Goal: Task Accomplishment & Management: Use online tool/utility

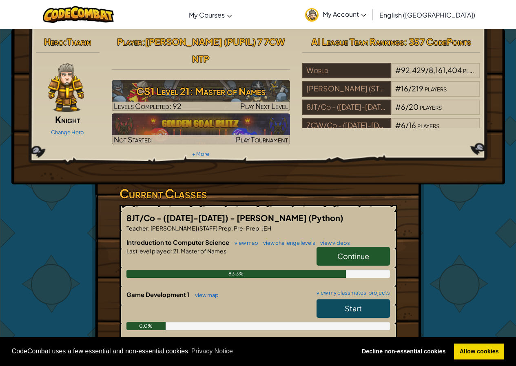
click at [329, 247] on link "Continue" at bounding box center [353, 256] width 73 height 19
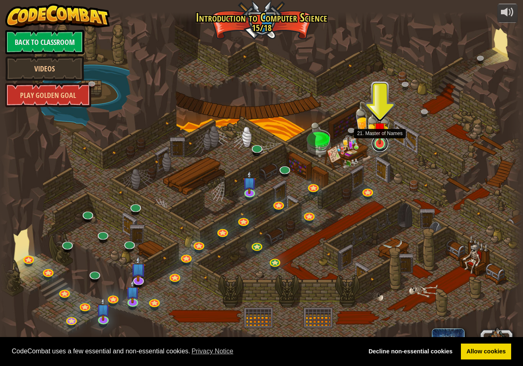
click at [374, 146] on link at bounding box center [380, 144] width 16 height 16
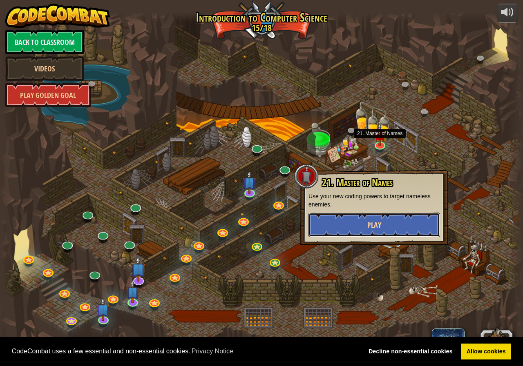
click at [320, 228] on button "Play" at bounding box center [373, 225] width 131 height 24
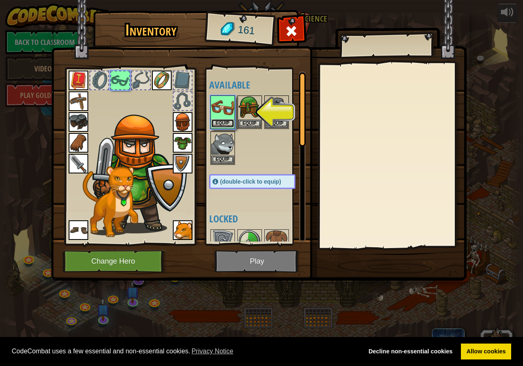
click at [216, 122] on button "Equip" at bounding box center [222, 123] width 23 height 9
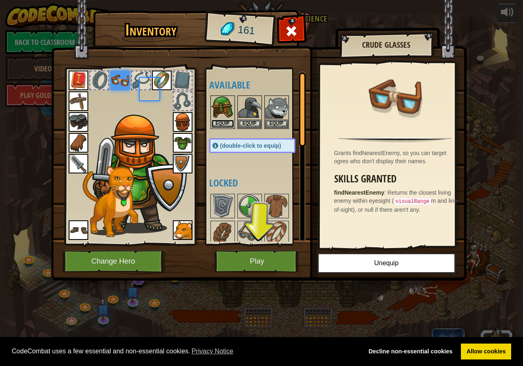
click at [216, 122] on button "Equip" at bounding box center [222, 124] width 23 height 9
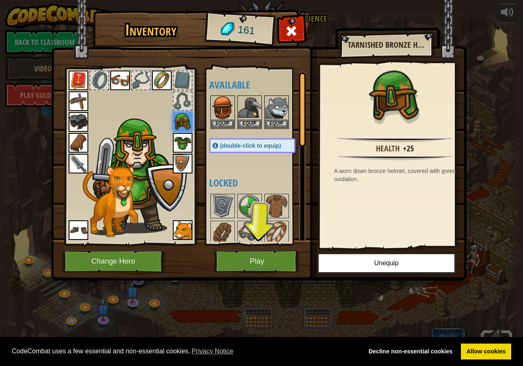
click at [122, 71] on img at bounding box center [120, 81] width 20 height 20
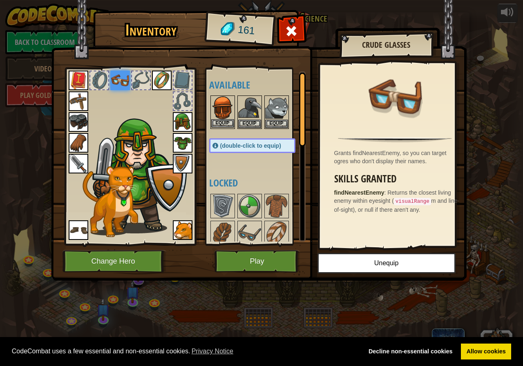
click at [222, 108] on img at bounding box center [222, 107] width 23 height 23
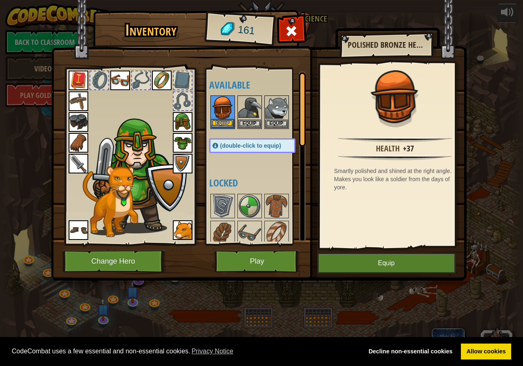
click at [221, 112] on img at bounding box center [222, 107] width 23 height 23
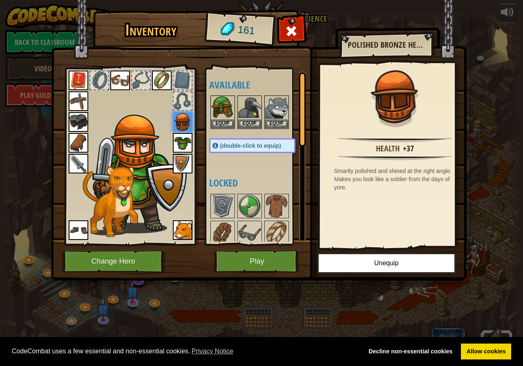
click at [121, 85] on img at bounding box center [120, 81] width 20 height 20
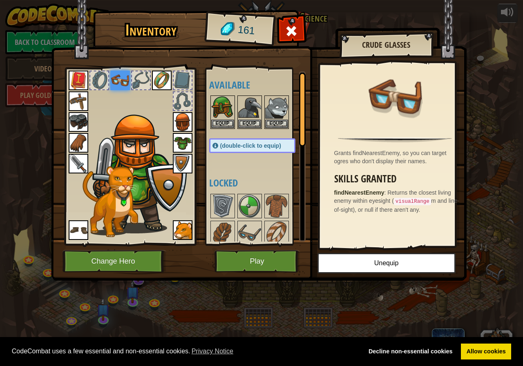
click at [121, 85] on img at bounding box center [120, 81] width 20 height 20
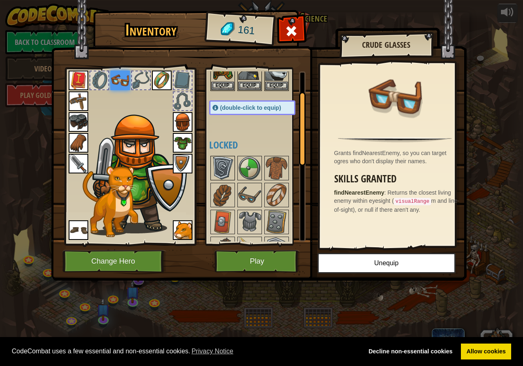
click at [230, 162] on img at bounding box center [222, 168] width 23 height 23
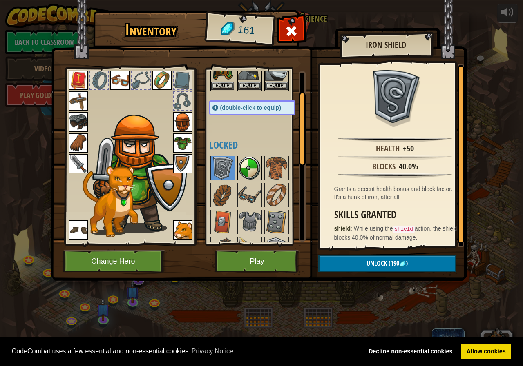
click at [241, 165] on img at bounding box center [249, 168] width 23 height 23
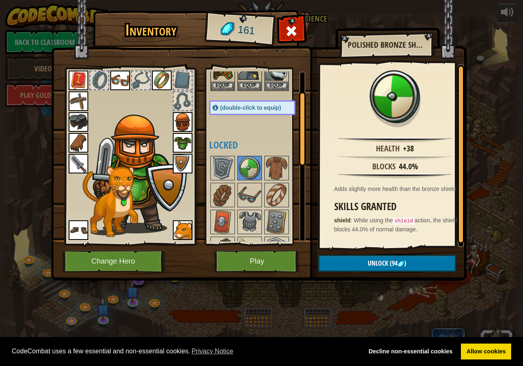
click at [176, 163] on img at bounding box center [183, 164] width 20 height 20
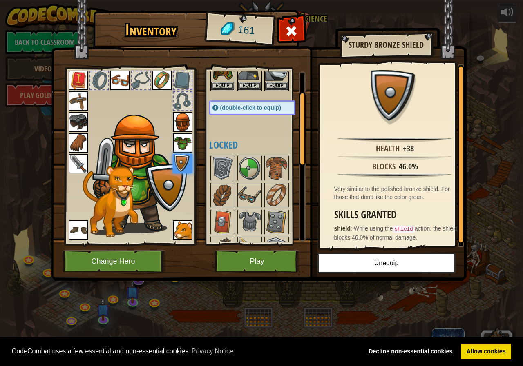
click at [237, 181] on div at bounding box center [260, 276] width 102 height 242
click at [247, 206] on img at bounding box center [249, 195] width 23 height 23
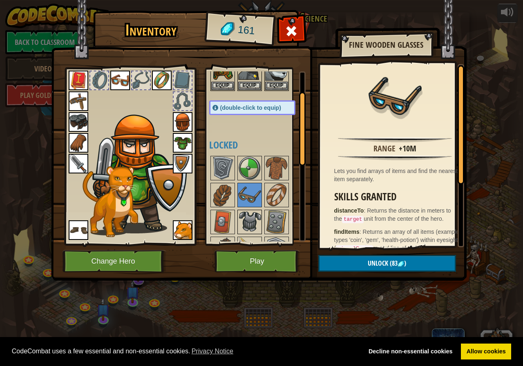
click at [247, 221] on img at bounding box center [249, 222] width 23 height 23
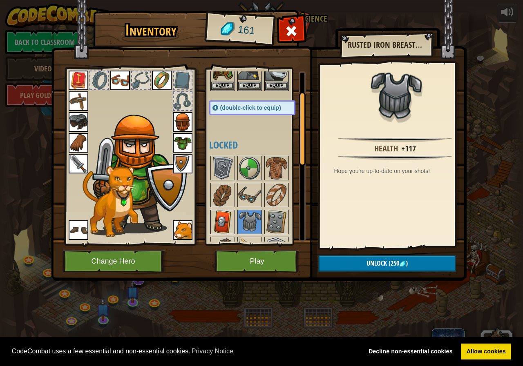
click at [222, 223] on img at bounding box center [222, 222] width 23 height 23
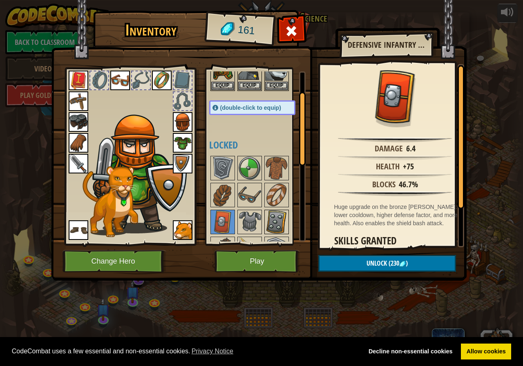
click at [283, 216] on img at bounding box center [276, 222] width 23 height 23
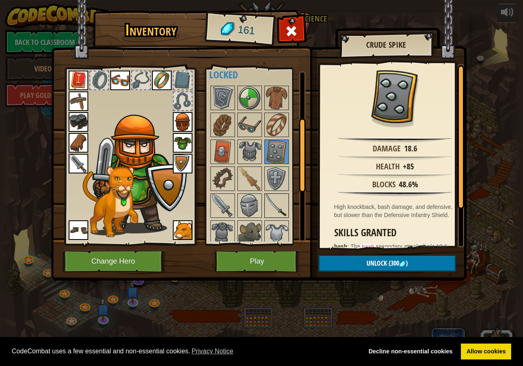
scroll to position [120, 0]
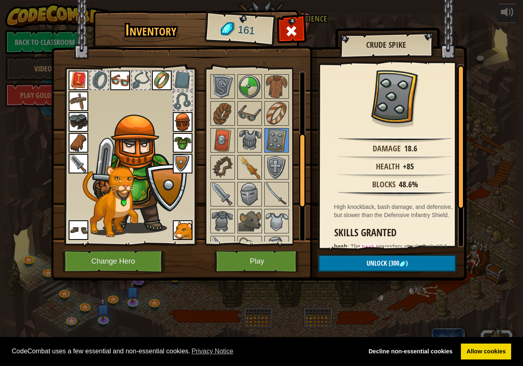
click at [258, 172] on img at bounding box center [249, 167] width 23 height 23
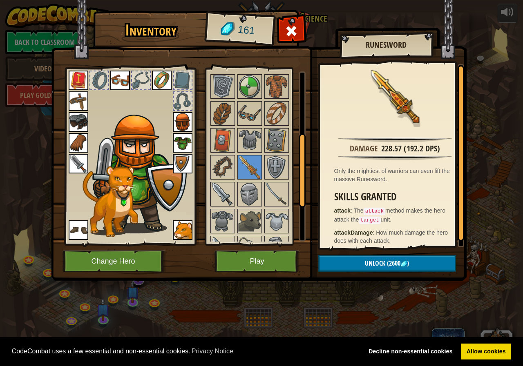
click at [218, 194] on img at bounding box center [222, 194] width 23 height 23
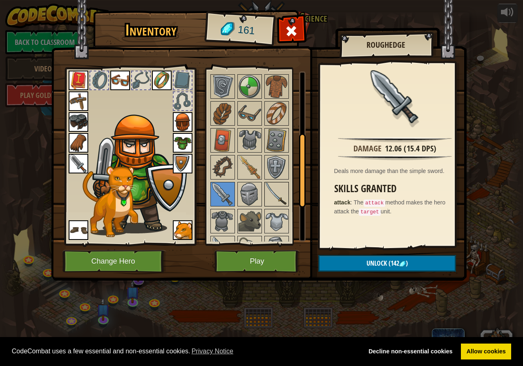
click at [269, 198] on img at bounding box center [276, 194] width 23 height 23
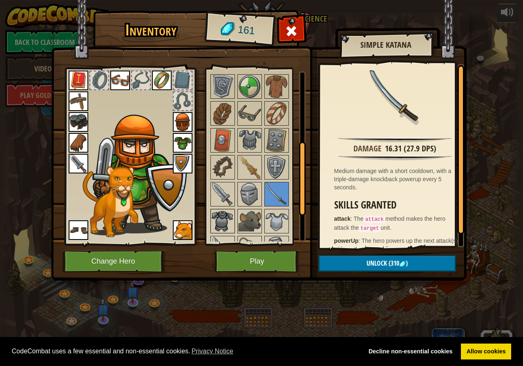
scroll to position [160, 0]
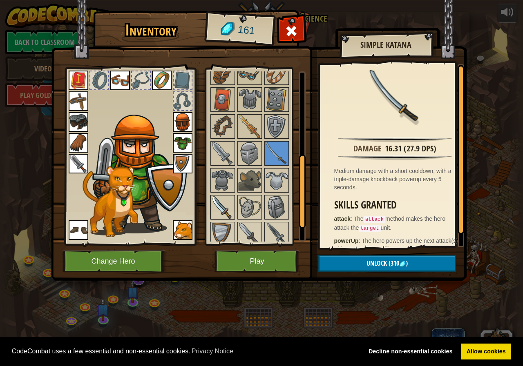
click at [228, 202] on img at bounding box center [222, 207] width 23 height 23
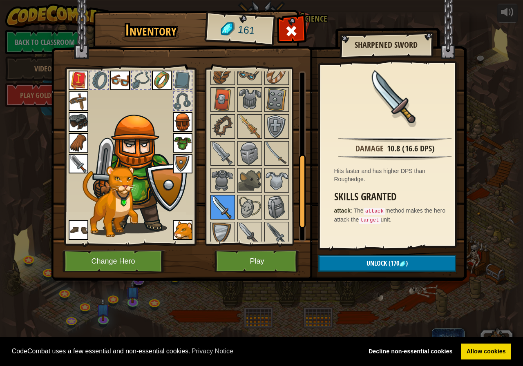
scroll to position [194, 0]
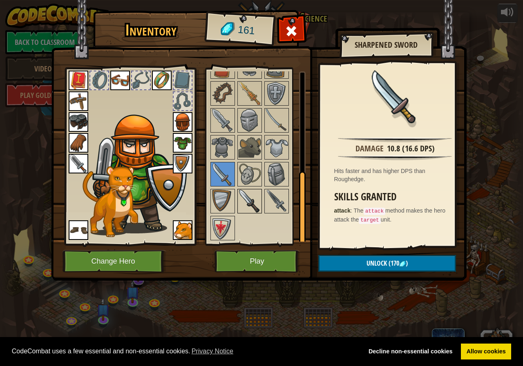
click at [244, 202] on img at bounding box center [249, 201] width 23 height 23
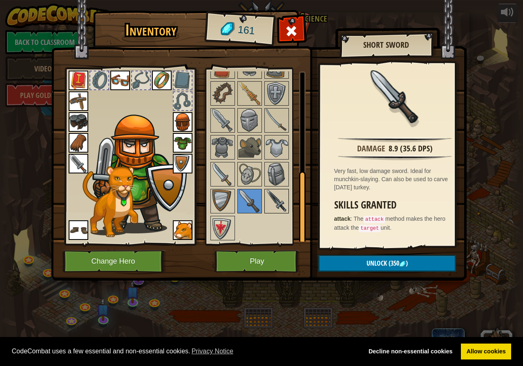
click at [283, 206] on img at bounding box center [276, 201] width 23 height 23
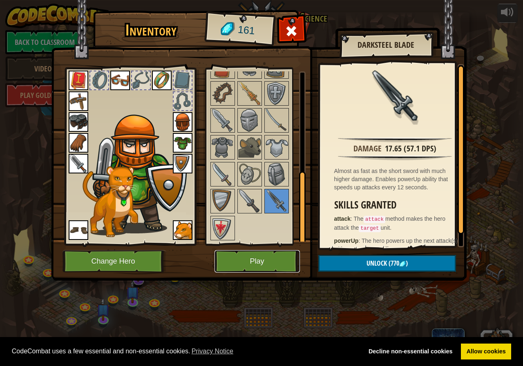
click at [258, 263] on button "Play" at bounding box center [256, 261] width 85 height 22
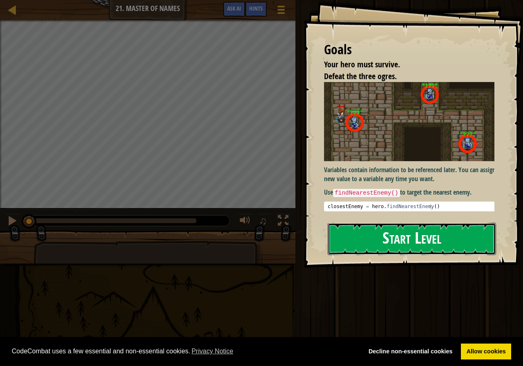
click at [347, 242] on button "Start Level" at bounding box center [411, 239] width 168 height 32
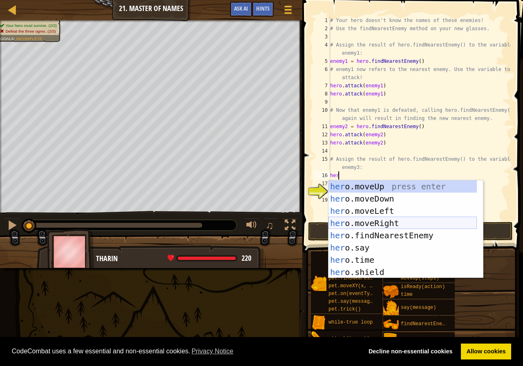
scroll to position [49, 0]
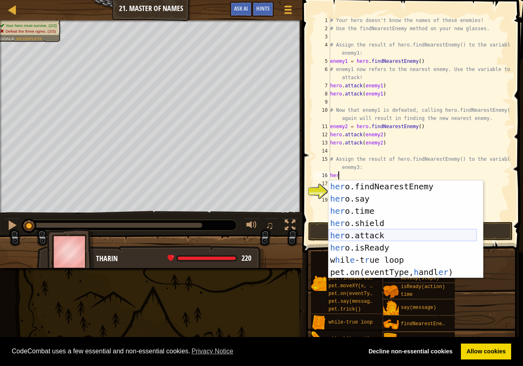
click at [356, 233] on div "her o.findNearestEnemy press enter her o.say press enter her o.time press enter…" at bounding box center [402, 241] width 148 height 122
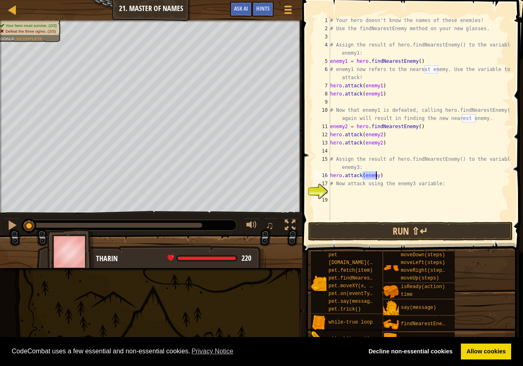
click at [376, 174] on div "# Your hero doesn't know the names of these enemies! # Use the findNearestEnemy…" at bounding box center [419, 118] width 182 height 204
drag, startPoint x: 385, startPoint y: 174, endPoint x: 329, endPoint y: 175, distance: 56.8
click at [329, 175] on div "hero.attack(enemy3) 1 2 3 4 5 6 7 8 9 10 11 12 13 14 15 16 17 18 19 # Your hero…" at bounding box center [411, 118] width 198 height 204
type textarea "hero.attack(enemy3)"
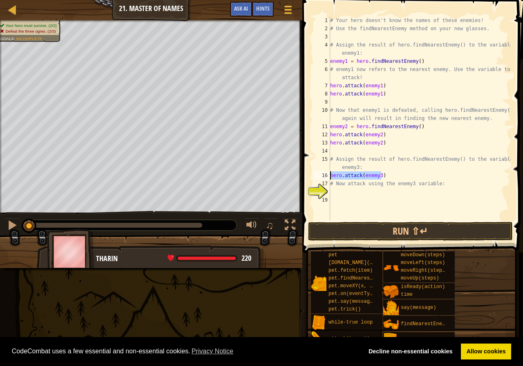
click at [383, 172] on div "# Your hero doesn't know the names of these enemies! # Use the findNearestEnemy…" at bounding box center [419, 118] width 182 height 204
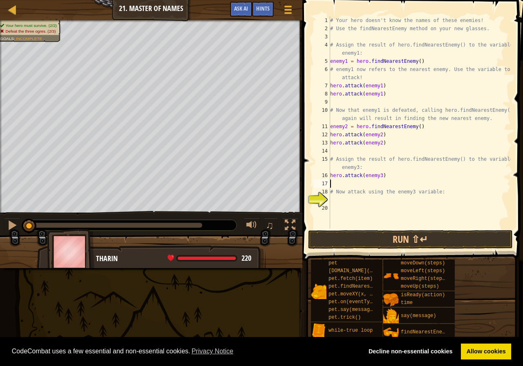
paste textarea "hero.attack(enemy3)"
drag, startPoint x: 389, startPoint y: 180, endPoint x: 327, endPoint y: 176, distance: 61.8
click at [327, 176] on div "hero.attack(enemy3) 1 2 3 4 5 6 7 8 9 10 11 12 13 14 15 16 17 18 19 20 # Your h…" at bounding box center [411, 122] width 198 height 212
type textarea "hero.attack(enemy3) hero.attack(enemy3)"
click at [334, 198] on div "# Your hero doesn't know the names of these enemies! # Use the findNearestEnemy…" at bounding box center [419, 130] width 182 height 229
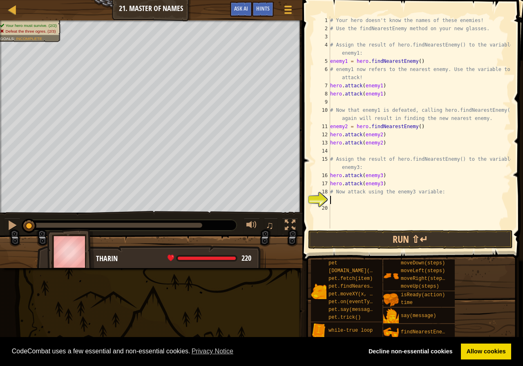
paste textarea "hero.attack(enemy3)"
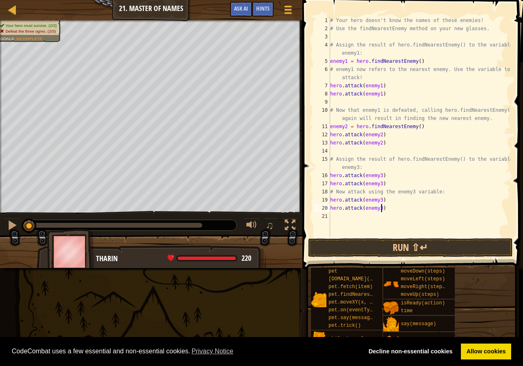
click at [383, 181] on div "# Your hero doesn't know the names of these enemies! # Use the findNearestEnemy…" at bounding box center [419, 134] width 182 height 237
type textarea "h"
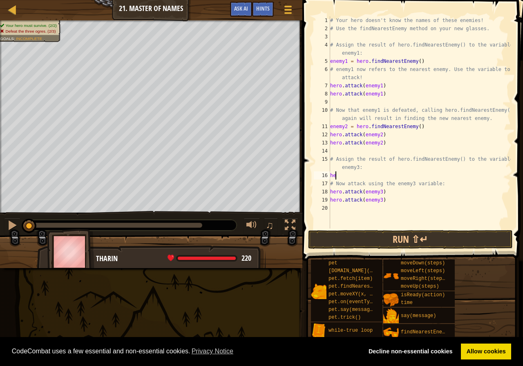
type textarea "h"
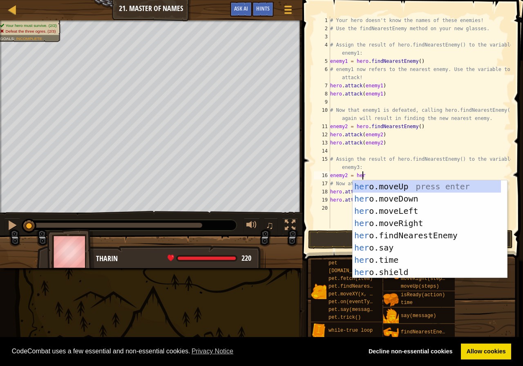
scroll to position [4, 2]
type textarea "enemy2 = hero."
click at [426, 236] on div "hero. moveUp press enter hero. moveDown press enter hero. moveLeft press enter …" at bounding box center [426, 241] width 148 height 122
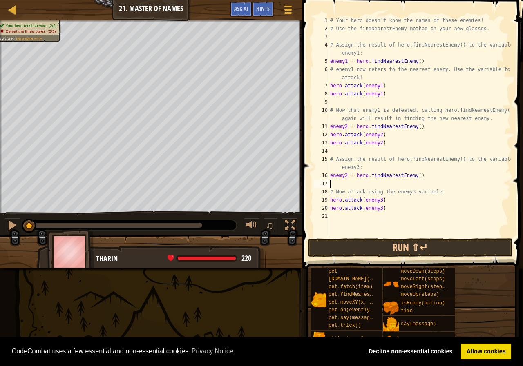
scroll to position [4, 0]
click at [363, 250] on button "Run ⇧↵" at bounding box center [410, 247] width 205 height 19
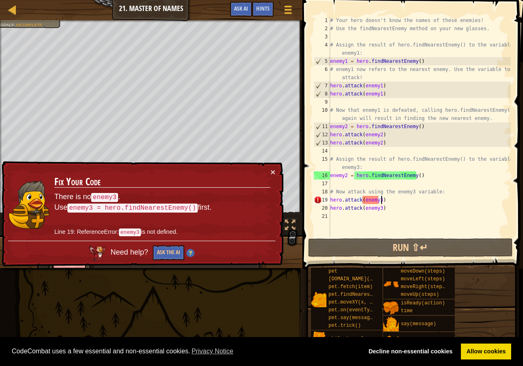
click at [382, 200] on div "# Your hero doesn't know the names of these enemies! # Use the findNearestEnemy…" at bounding box center [419, 134] width 182 height 237
click at [347, 171] on div "# Your hero doesn't know the names of these enemies! # Use the findNearestEnemy…" at bounding box center [419, 134] width 182 height 237
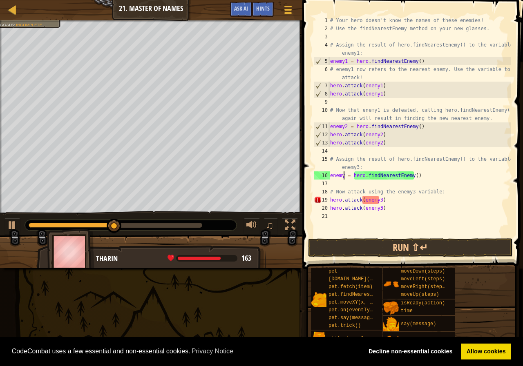
scroll to position [4, 1]
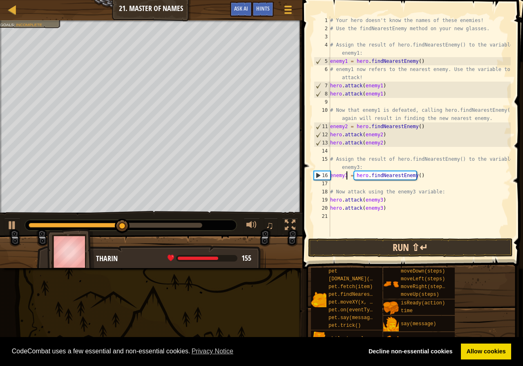
type textarea "enemy3 = hero.findNearestEnemy()"
click at [341, 244] on button "Run ⇧↵" at bounding box center [410, 247] width 205 height 19
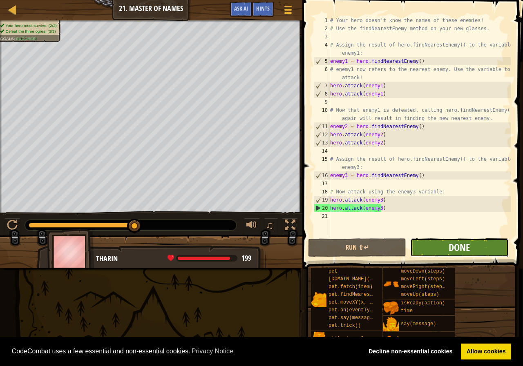
click at [454, 251] on span "Done" at bounding box center [458, 247] width 21 height 13
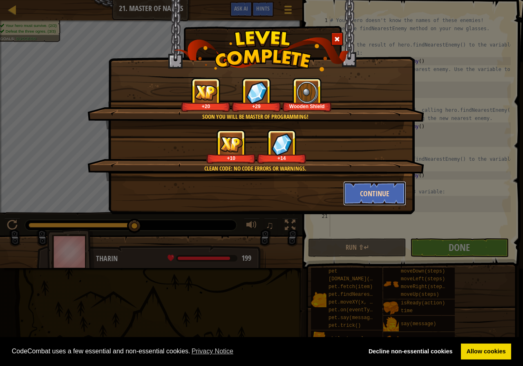
click at [361, 193] on button "Continue" at bounding box center [374, 193] width 63 height 24
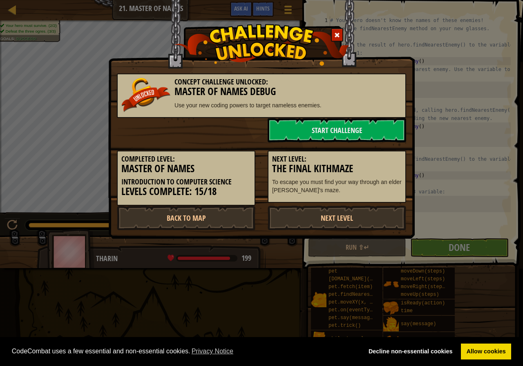
click at [361, 194] on p "To escape you must find your way through an elder [PERSON_NAME]'s maze." at bounding box center [336, 186] width 129 height 16
click at [234, 220] on link "Back to Map" at bounding box center [186, 218] width 138 height 24
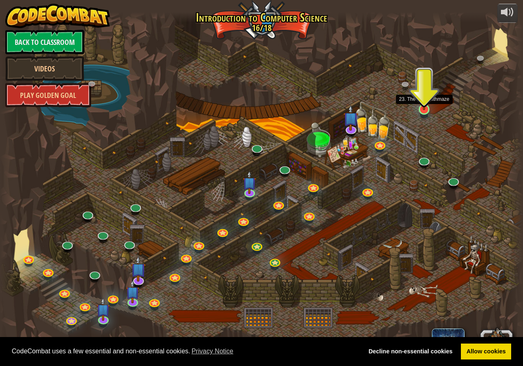
click at [420, 109] on img at bounding box center [423, 94] width 13 height 31
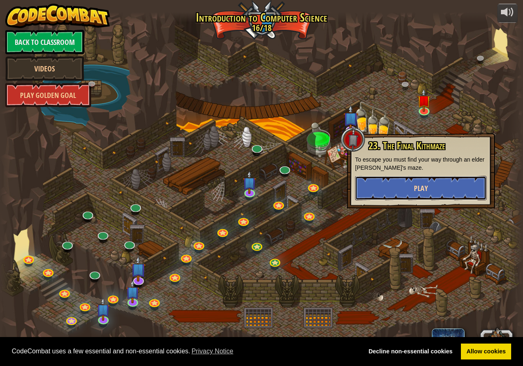
click at [399, 187] on button "Play" at bounding box center [420, 188] width 131 height 24
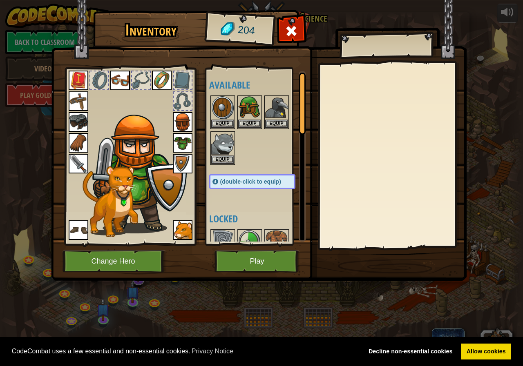
drag, startPoint x: 231, startPoint y: 210, endPoint x: 252, endPoint y: 145, distance: 68.6
click at [251, 148] on div "Available Equip Equip Equip Equip Equip Equip Equip Equip Equip Equip Equip Equ…" at bounding box center [260, 156] width 102 height 170
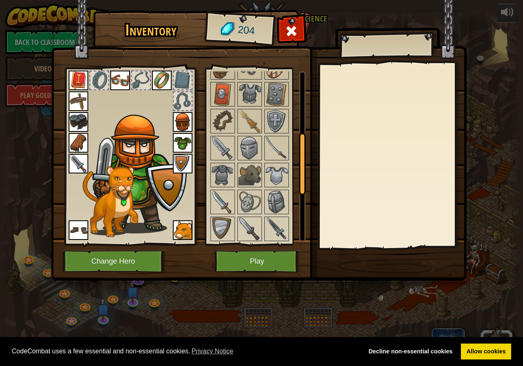
scroll to position [204, 0]
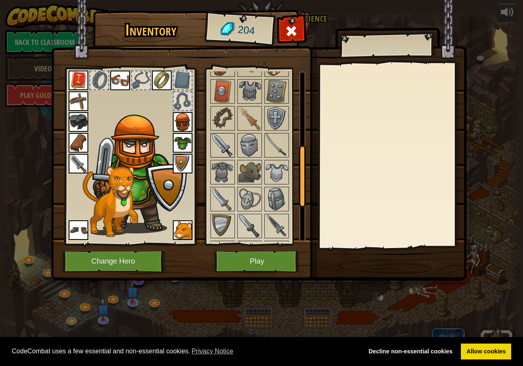
click at [222, 145] on img at bounding box center [222, 145] width 23 height 23
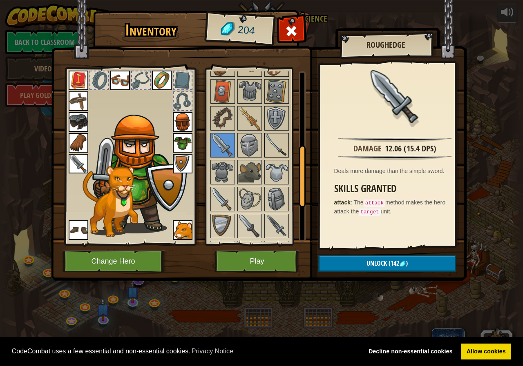
click at [274, 146] on img at bounding box center [276, 145] width 23 height 23
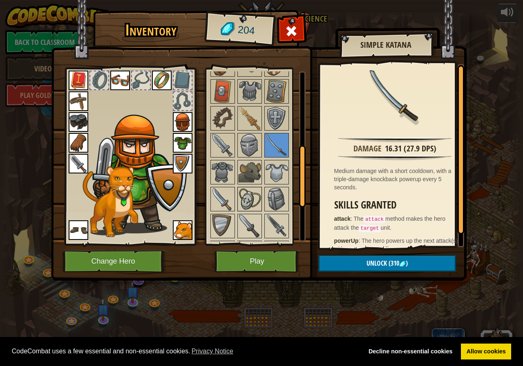
click at [243, 194] on img at bounding box center [249, 199] width 23 height 23
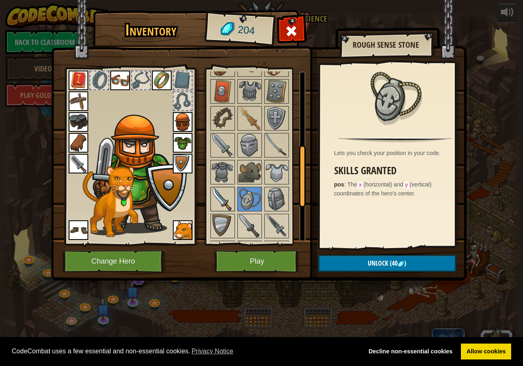
click at [218, 200] on img at bounding box center [222, 199] width 23 height 23
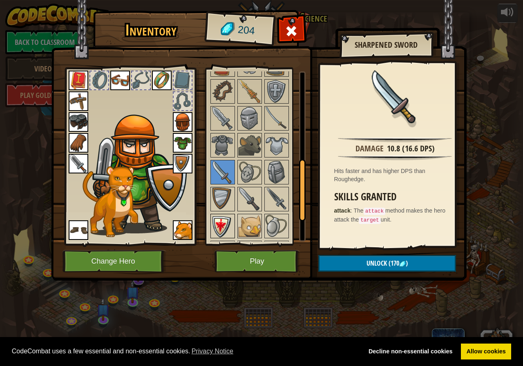
scroll to position [245, 0]
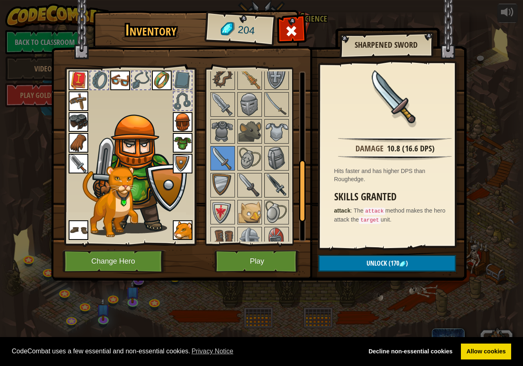
click at [266, 180] on img at bounding box center [276, 185] width 23 height 23
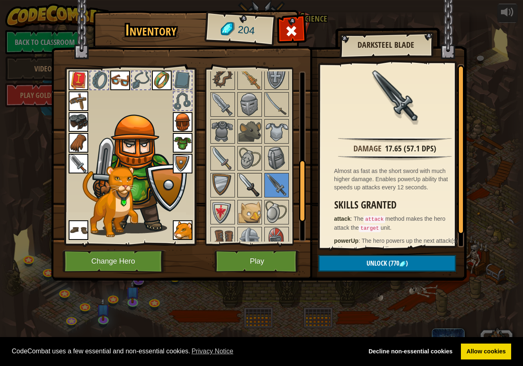
click at [254, 178] on img at bounding box center [249, 185] width 23 height 23
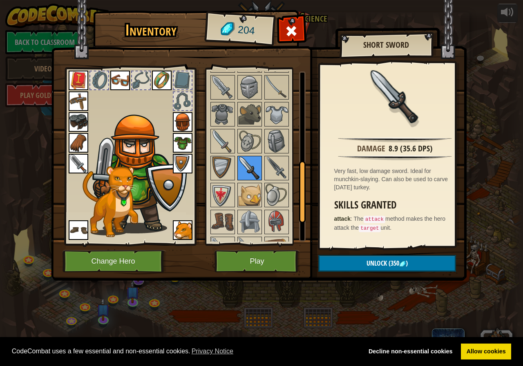
scroll to position [286, 0]
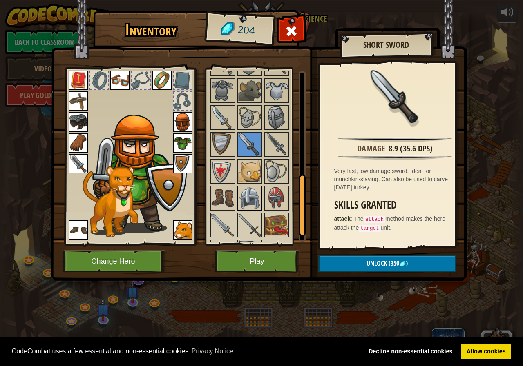
click at [251, 192] on img at bounding box center [249, 198] width 23 height 23
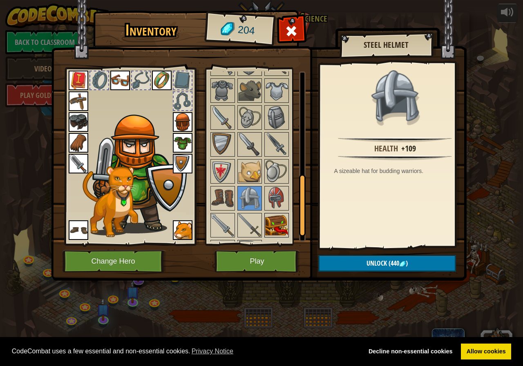
click at [269, 216] on img at bounding box center [276, 225] width 23 height 23
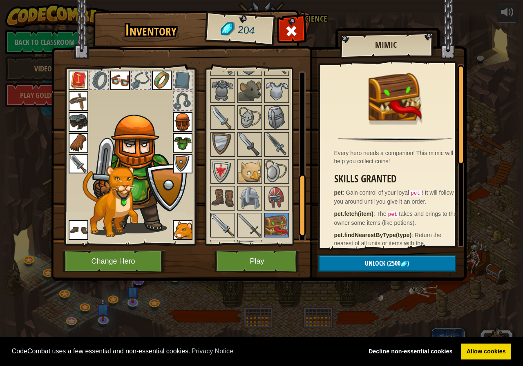
click at [216, 214] on div at bounding box center [222, 225] width 24 height 24
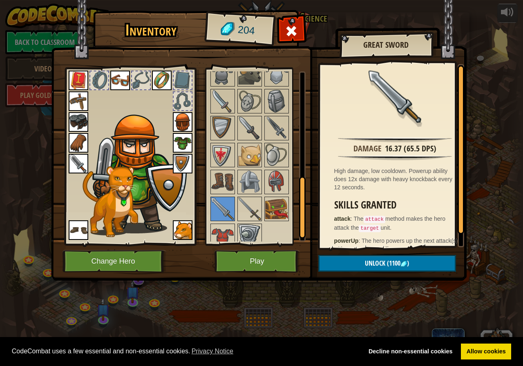
scroll to position [310, 0]
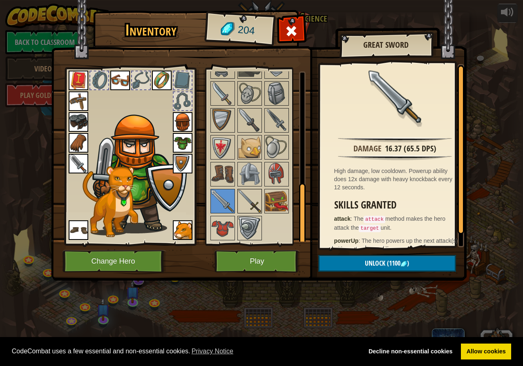
click at [251, 199] on img at bounding box center [249, 201] width 23 height 23
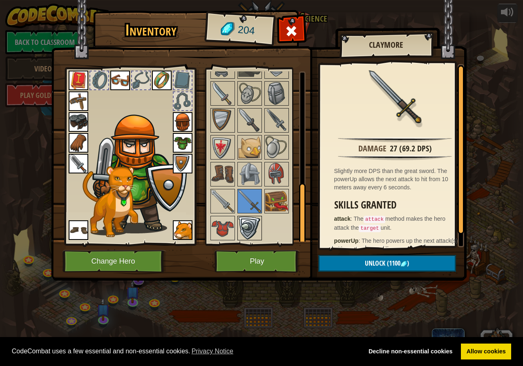
click at [240, 225] on img at bounding box center [249, 228] width 23 height 23
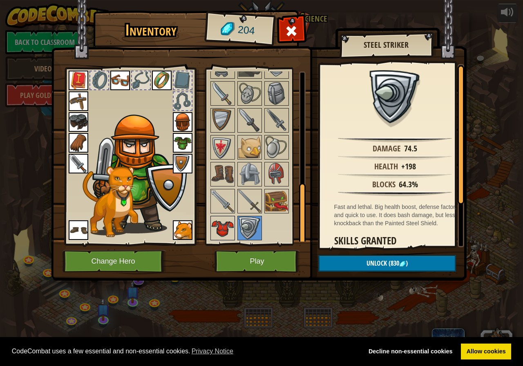
click at [213, 227] on img at bounding box center [222, 228] width 23 height 23
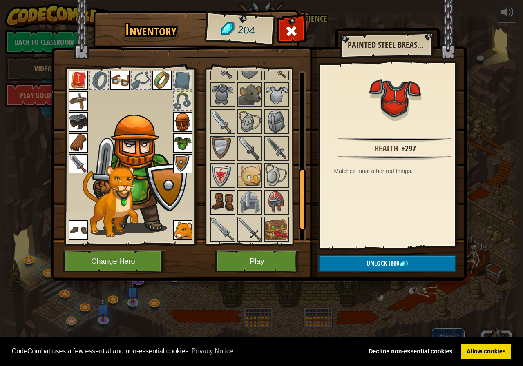
scroll to position [229, 0]
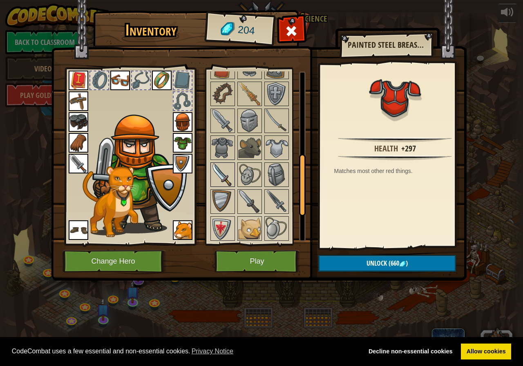
click at [216, 178] on img at bounding box center [222, 174] width 23 height 23
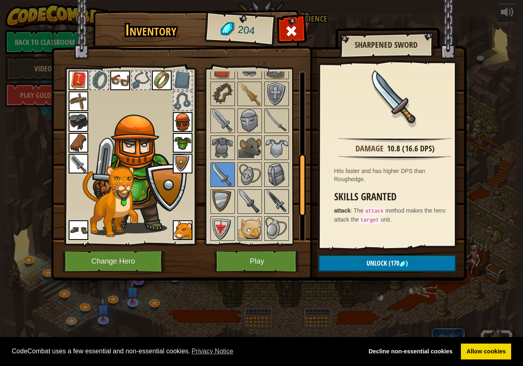
drag, startPoint x: 269, startPoint y: 199, endPoint x: 264, endPoint y: 202, distance: 5.5
click at [268, 200] on img at bounding box center [276, 201] width 23 height 23
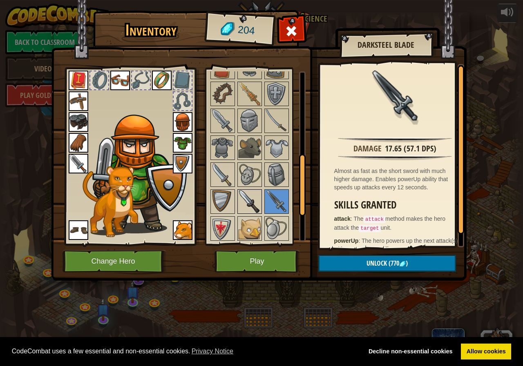
click at [247, 202] on img at bounding box center [249, 201] width 23 height 23
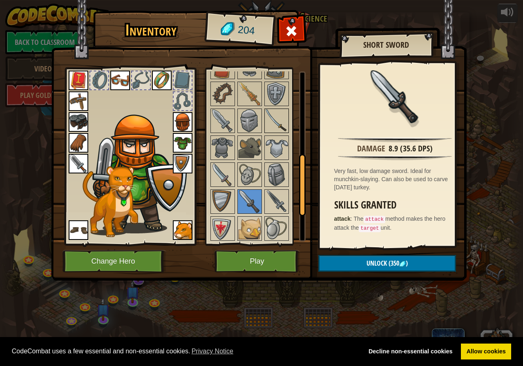
click at [267, 119] on img at bounding box center [276, 120] width 23 height 23
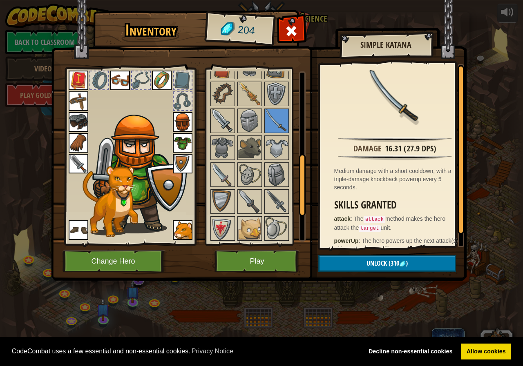
click at [230, 128] on img at bounding box center [222, 120] width 23 height 23
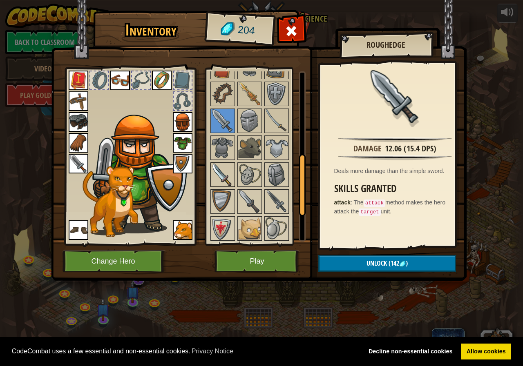
click at [219, 176] on img at bounding box center [222, 174] width 23 height 23
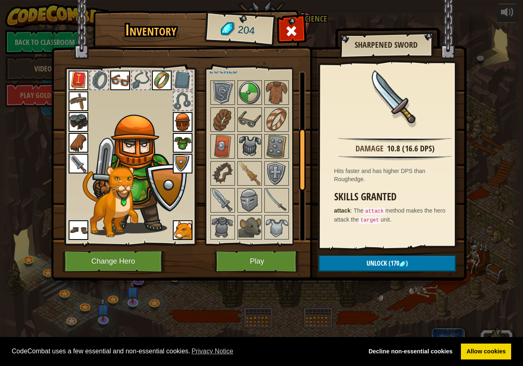
scroll to position [147, 0]
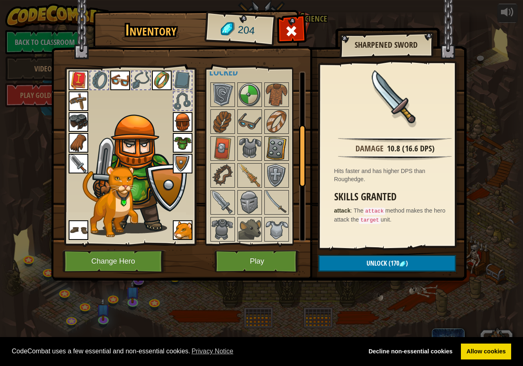
click at [265, 145] on div at bounding box center [276, 148] width 24 height 24
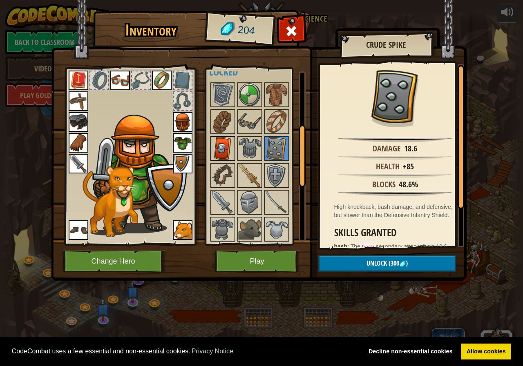
click at [219, 147] on img at bounding box center [222, 148] width 23 height 23
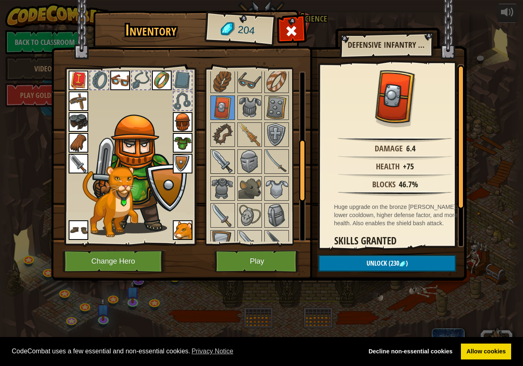
click at [229, 163] on img at bounding box center [222, 161] width 23 height 23
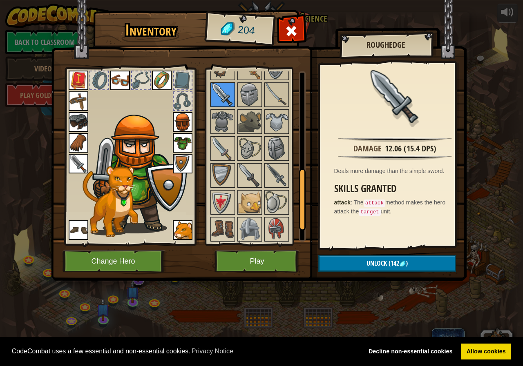
scroll to position [269, 0]
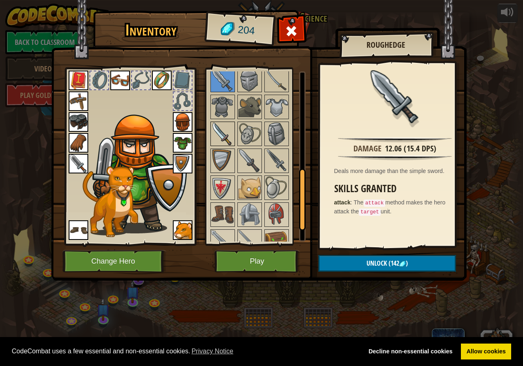
click at [232, 132] on img at bounding box center [222, 133] width 23 height 23
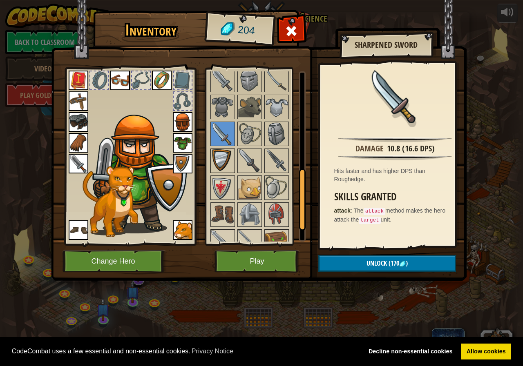
click at [217, 157] on img at bounding box center [222, 160] width 23 height 23
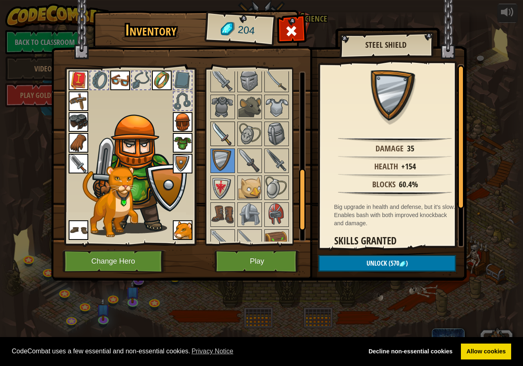
click at [217, 145] on img at bounding box center [222, 133] width 23 height 23
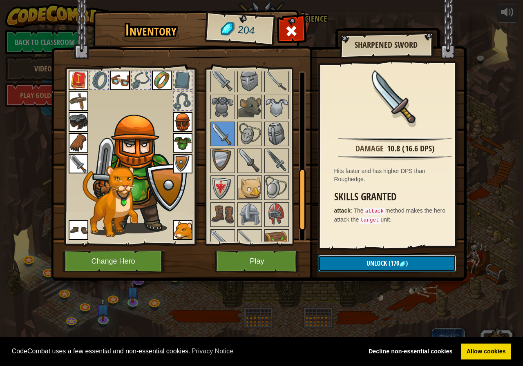
click at [376, 270] on button "Unlock (170 )" at bounding box center [387, 263] width 138 height 17
click at [376, 270] on button "Confirm" at bounding box center [387, 263] width 138 height 17
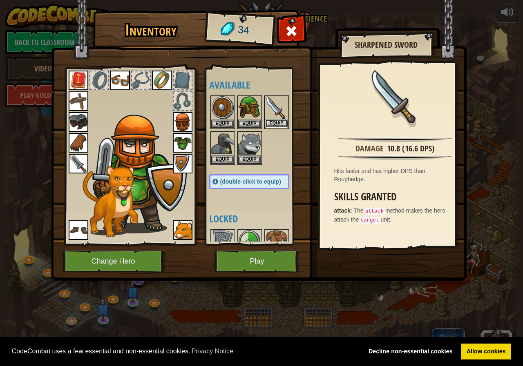
click at [283, 123] on button "Equip" at bounding box center [276, 123] width 23 height 9
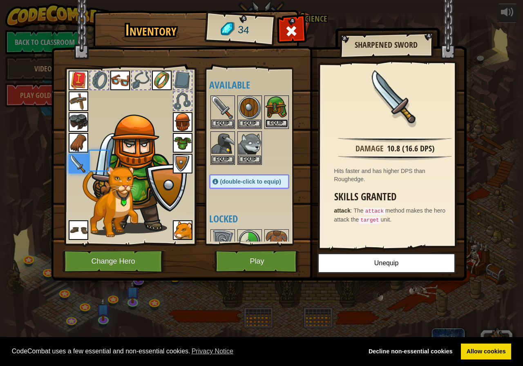
click at [282, 124] on button "Equip" at bounding box center [276, 123] width 23 height 9
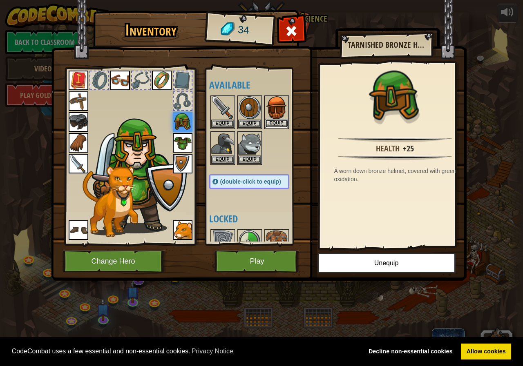
click at [268, 122] on button "Equip" at bounding box center [276, 123] width 23 height 9
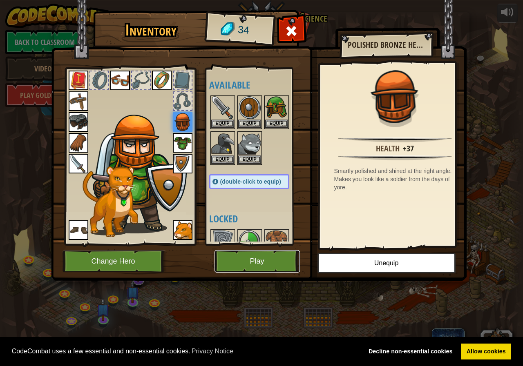
click at [262, 263] on button "Play" at bounding box center [256, 261] width 85 height 22
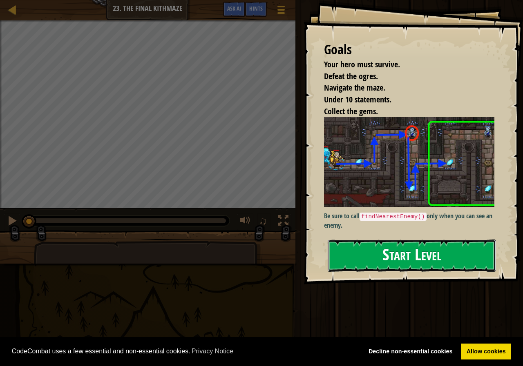
click at [333, 263] on button "Start Level" at bounding box center [411, 256] width 168 height 32
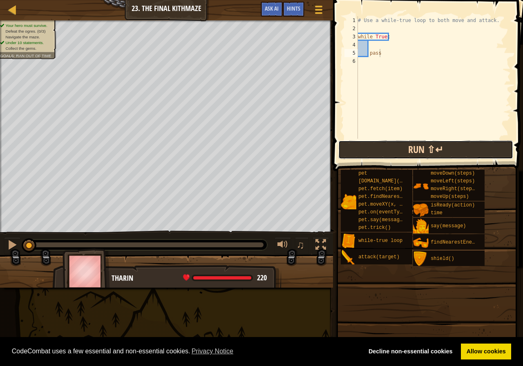
click at [375, 146] on button "Run ⇧↵" at bounding box center [425, 149] width 175 height 19
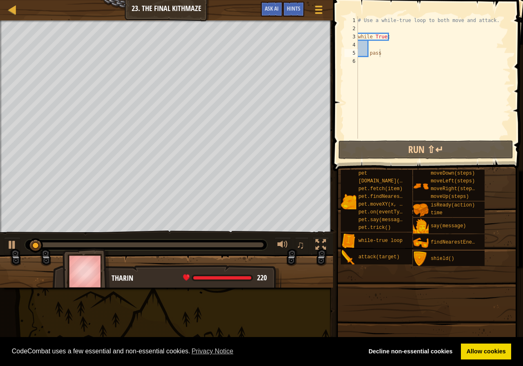
click at [373, 161] on span at bounding box center [428, 73] width 196 height 195
